Goal: Check status: Check status

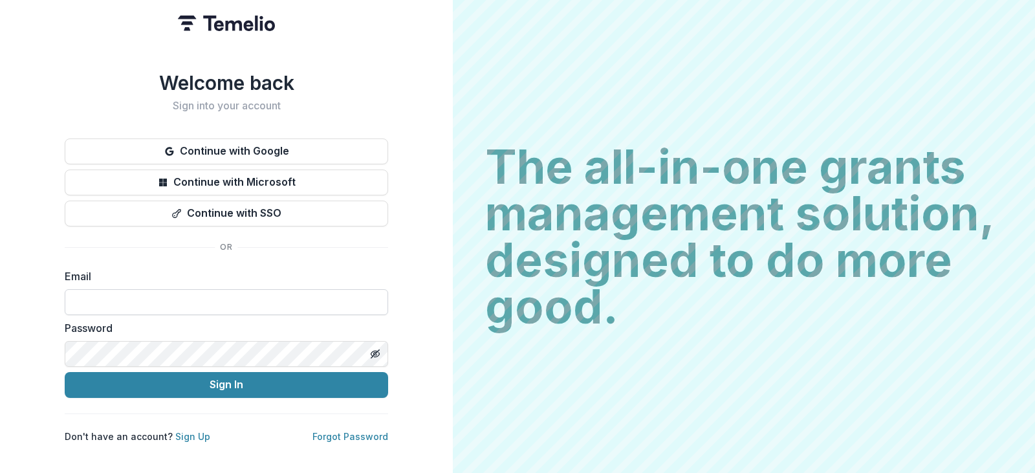
click at [331, 294] on input at bounding box center [226, 302] width 323 height 26
type input "**********"
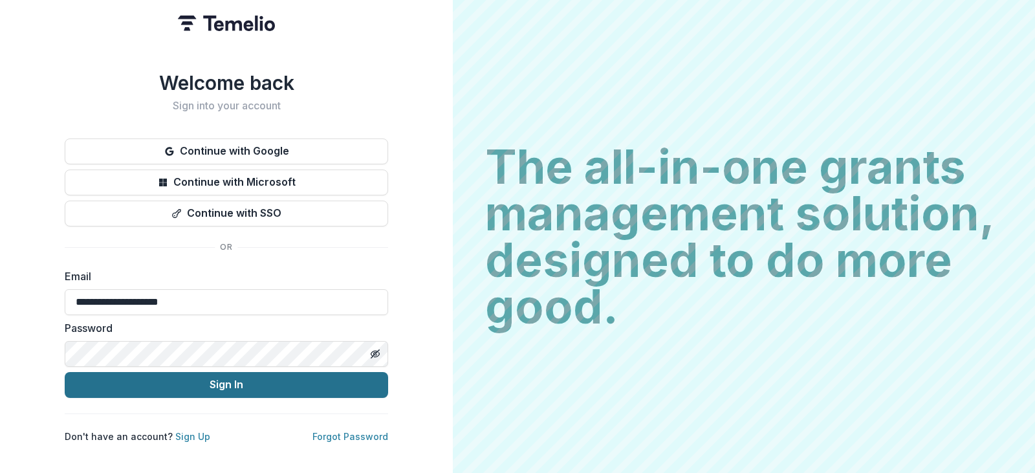
click at [320, 384] on button "Sign In" at bounding box center [226, 385] width 323 height 26
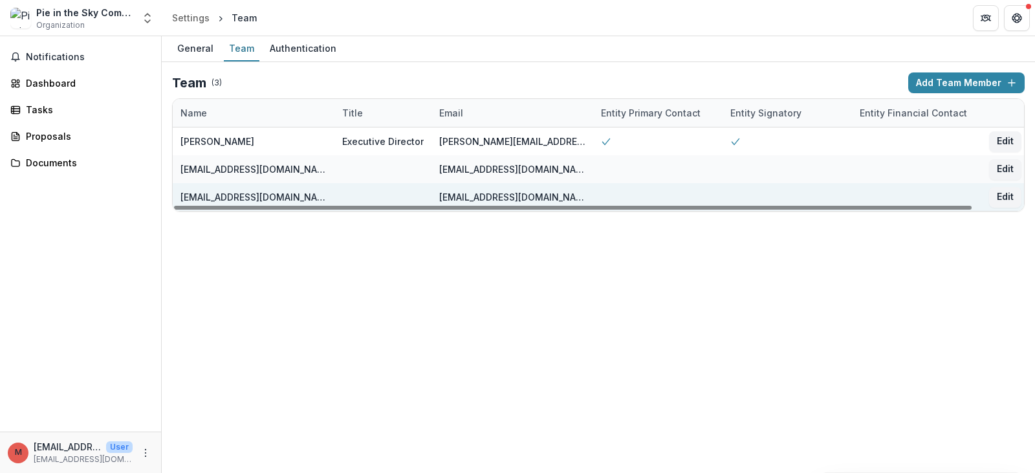
click at [620, 195] on div at bounding box center [657, 197] width 129 height 28
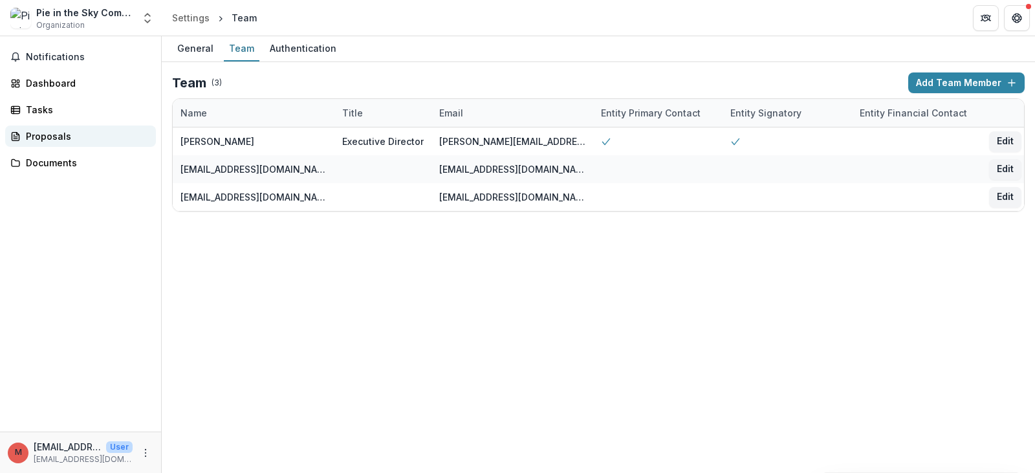
click at [65, 133] on div "Proposals" at bounding box center [86, 136] width 120 height 14
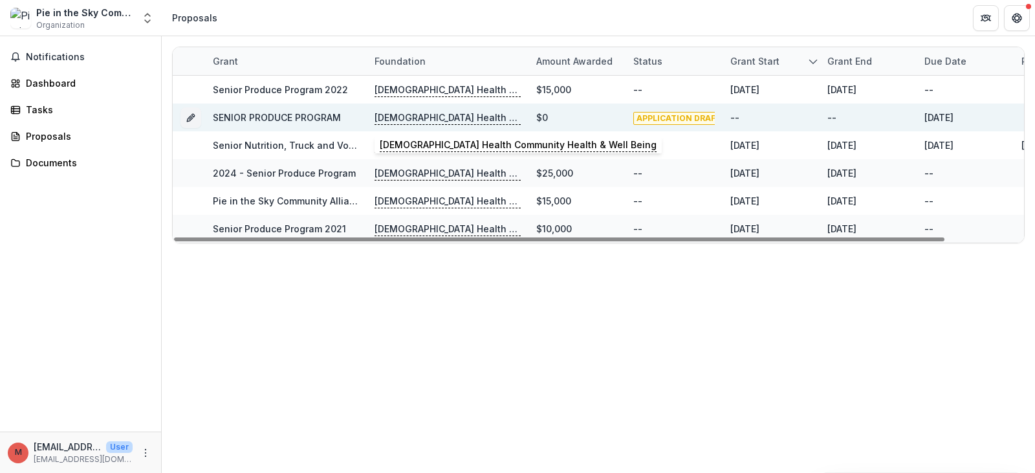
click at [424, 117] on p "[DEMOGRAPHIC_DATA] Health Community Health & Well Being" at bounding box center [448, 118] width 146 height 14
click at [188, 114] on icon "Grant e465bd55-5895-44d7-8191-8aca4a82d519" at bounding box center [191, 118] width 10 height 10
